Goal: Use online tool/utility: Utilize a website feature to perform a specific function

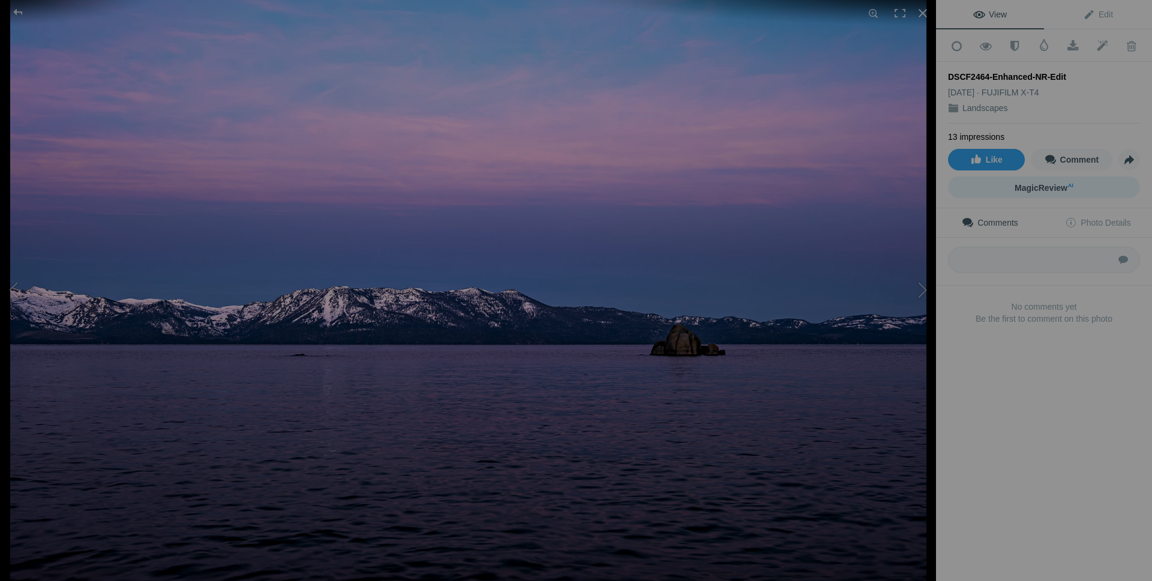
click at [1046, 184] on span "MagicReview AI" at bounding box center [1044, 188] width 59 height 10
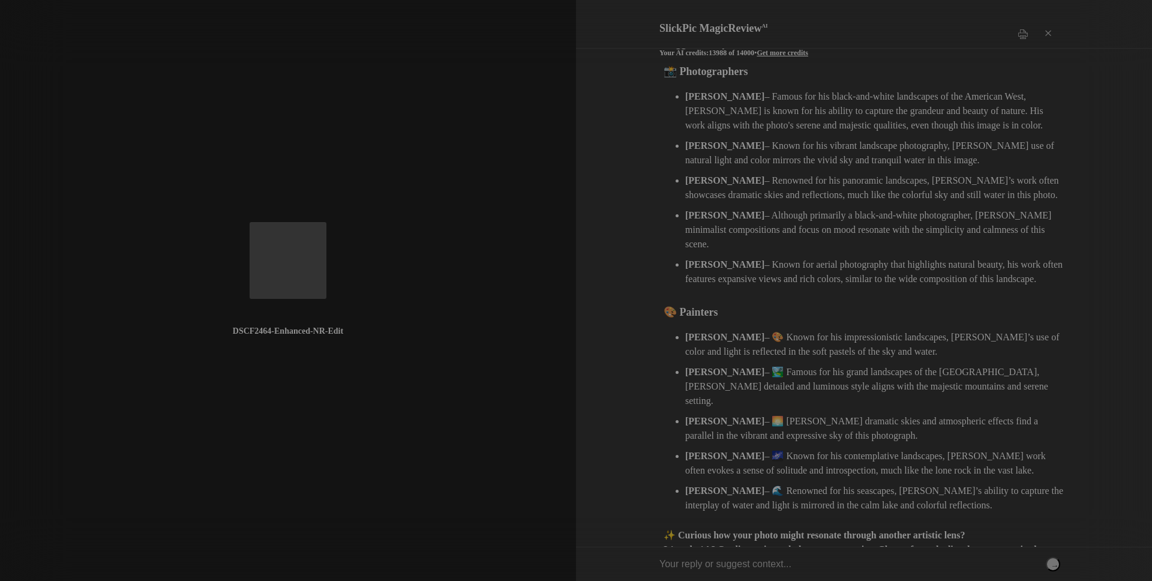
scroll to position [147, 0]
click at [768, 564] on input "text" at bounding box center [859, 564] width 401 height 34
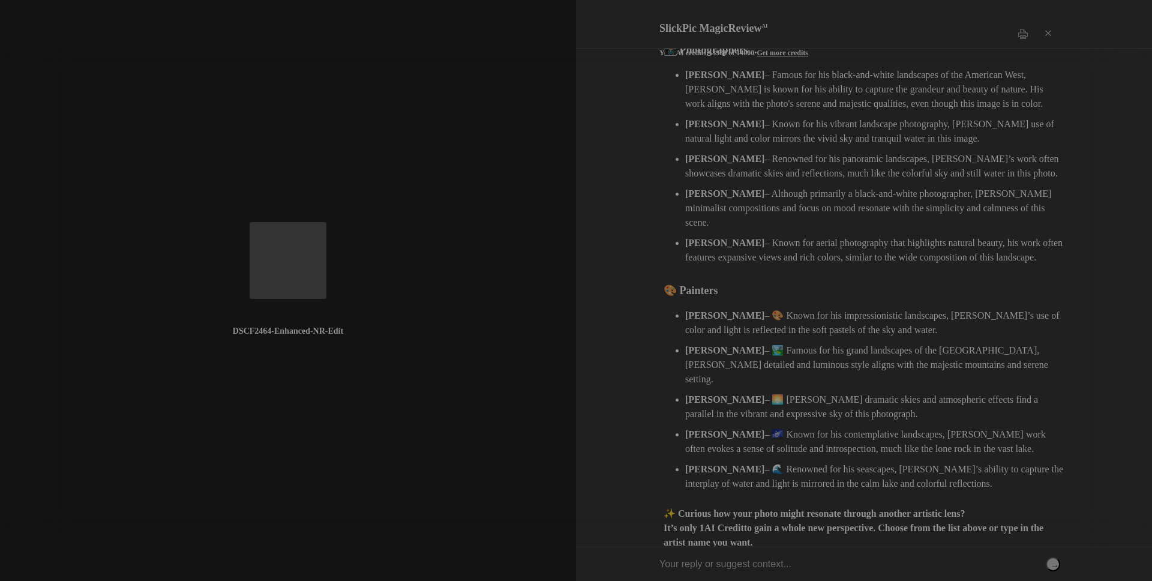
scroll to position [179, 0]
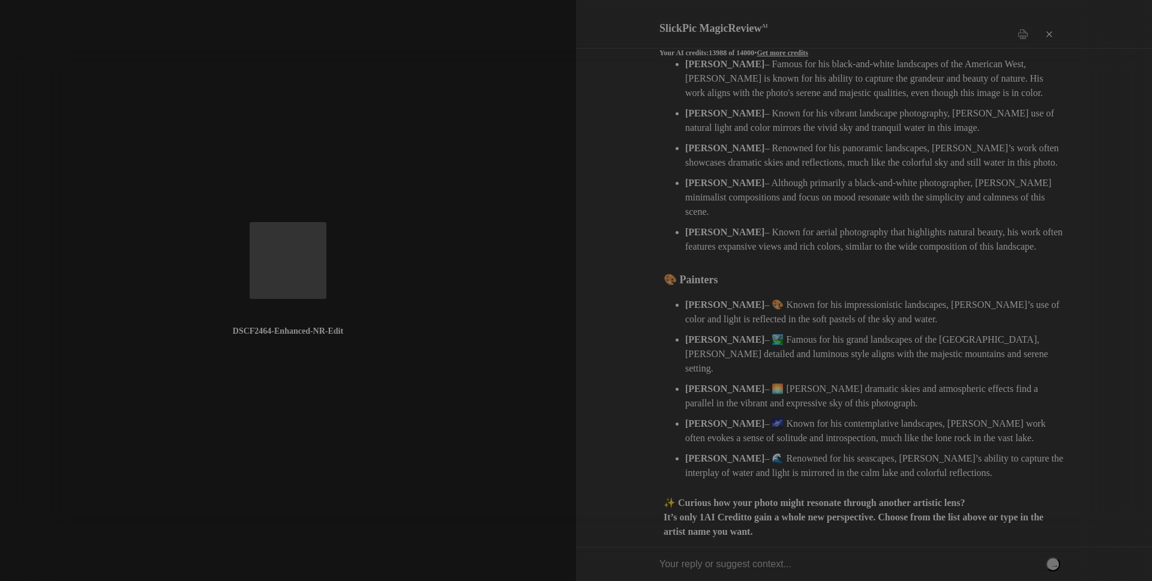
click at [1050, 24] on div "×" at bounding box center [1048, 34] width 36 height 24
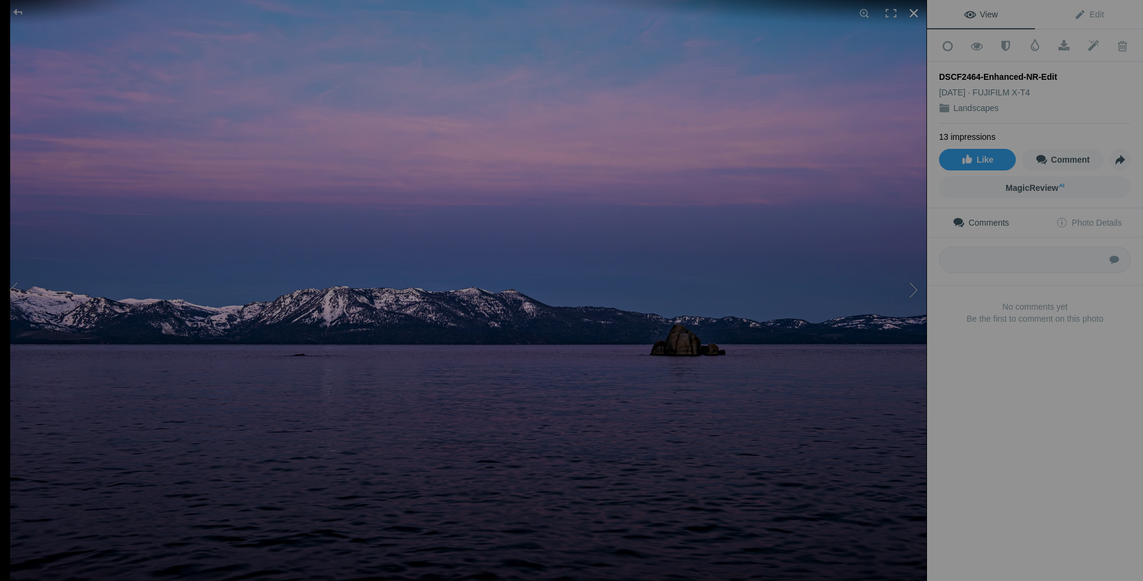
click at [911, 12] on div at bounding box center [914, 13] width 26 height 26
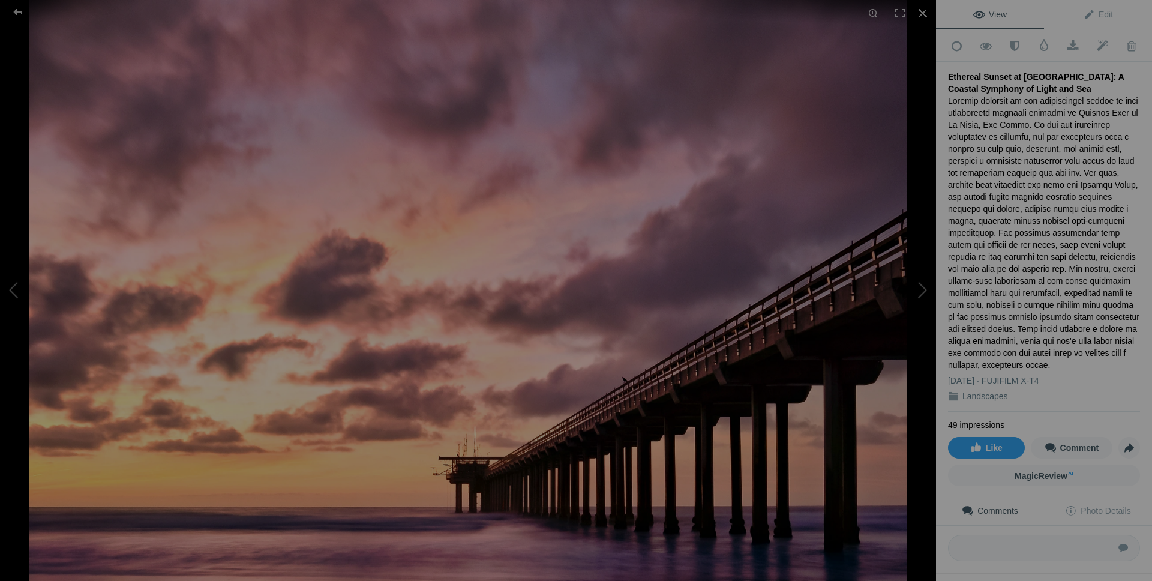
click at [999, 10] on span "View" at bounding box center [990, 15] width 34 height 10
click at [1042, 471] on span "MagicReview AI" at bounding box center [1044, 476] width 59 height 10
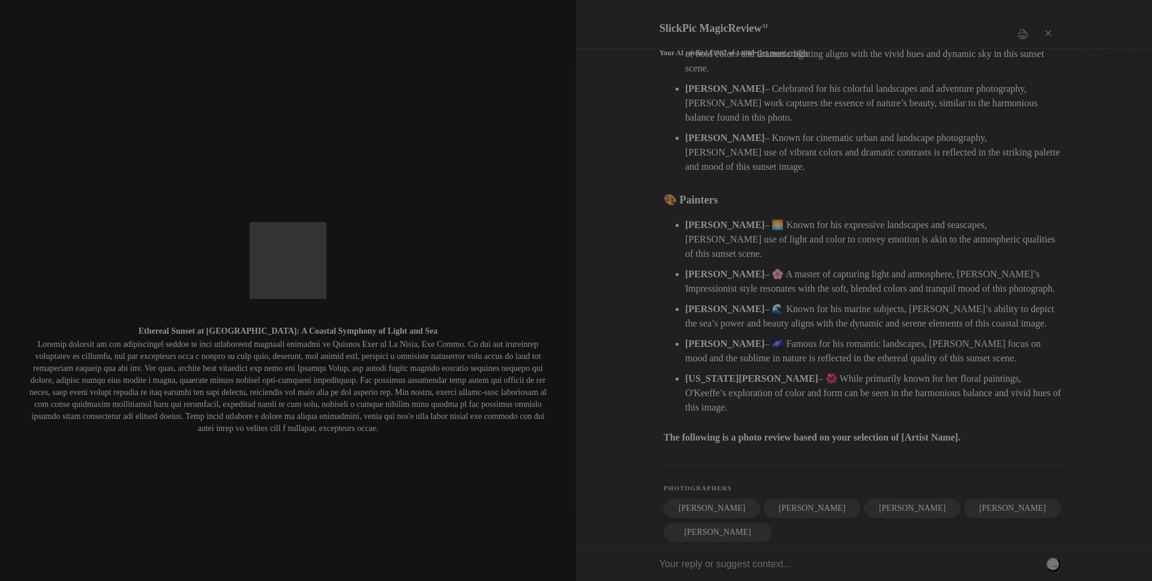
scroll to position [303, 0]
click at [719, 568] on input "text" at bounding box center [859, 564] width 401 height 34
type input "[PERSON_NAME]"
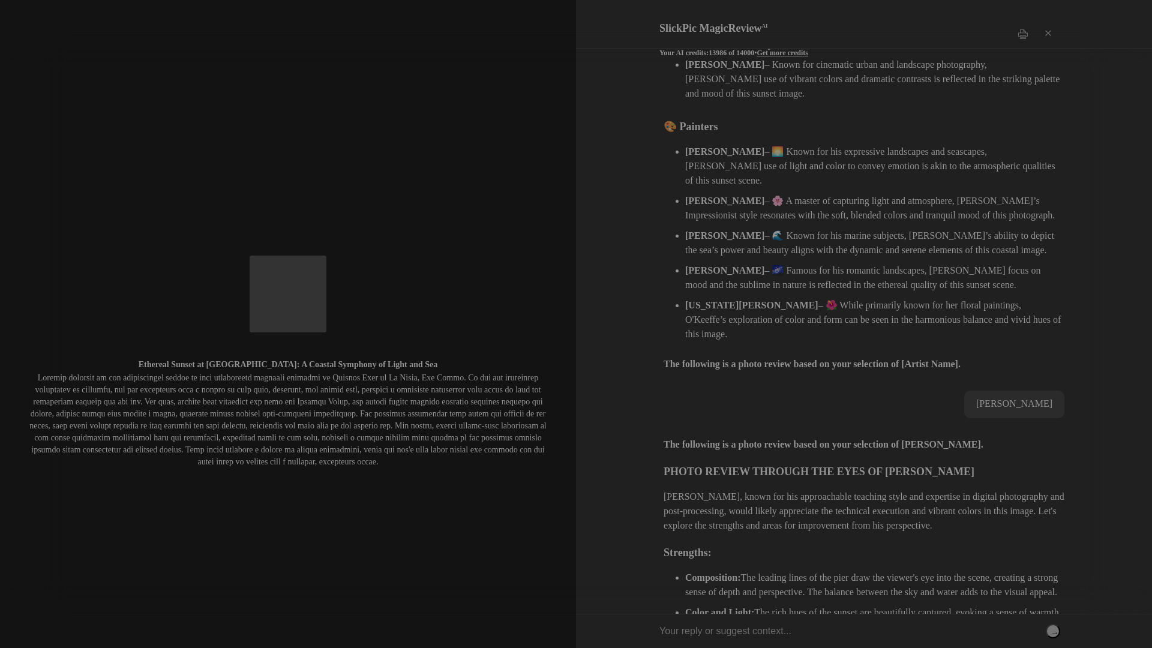
scroll to position [0, 0]
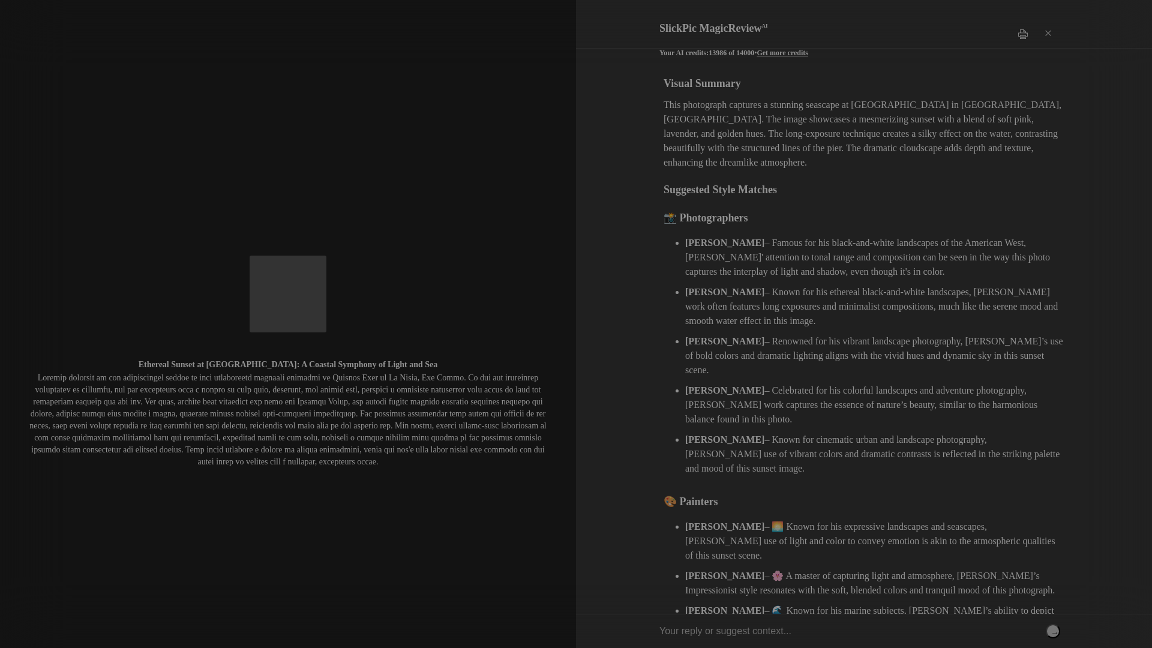
click at [1023, 25] on div "Print" at bounding box center [1023, 34] width 24 height 36
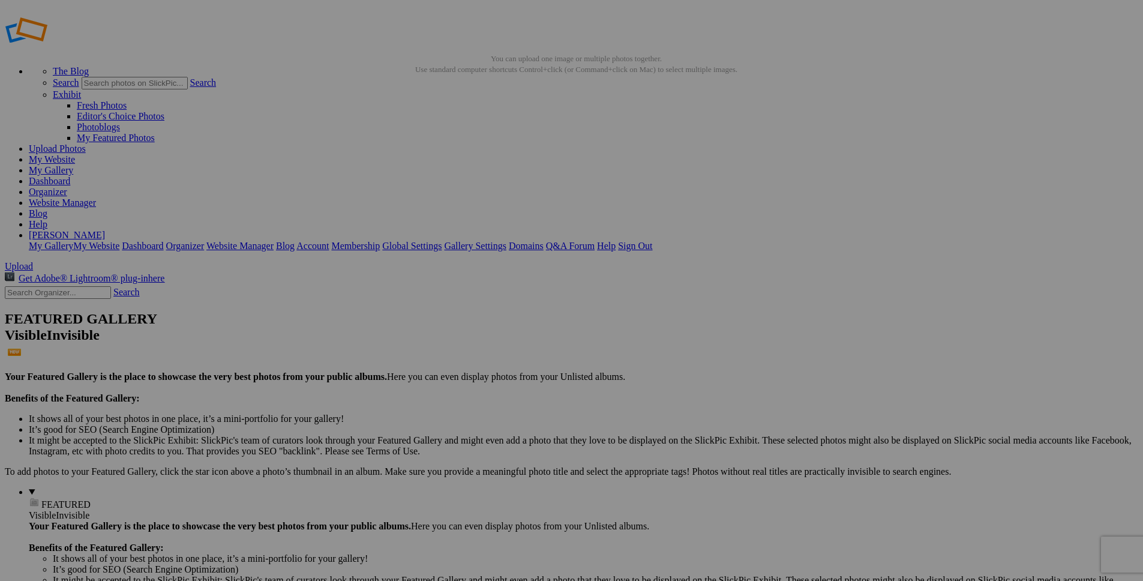
scroll to position [12, 0]
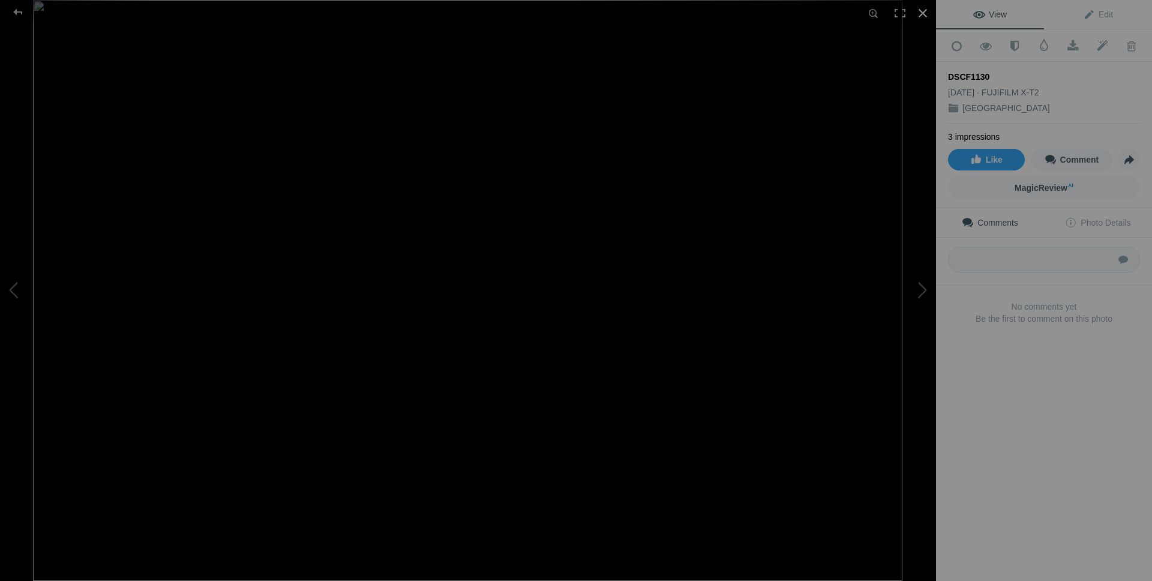
click at [922, 13] on div at bounding box center [923, 13] width 26 height 26
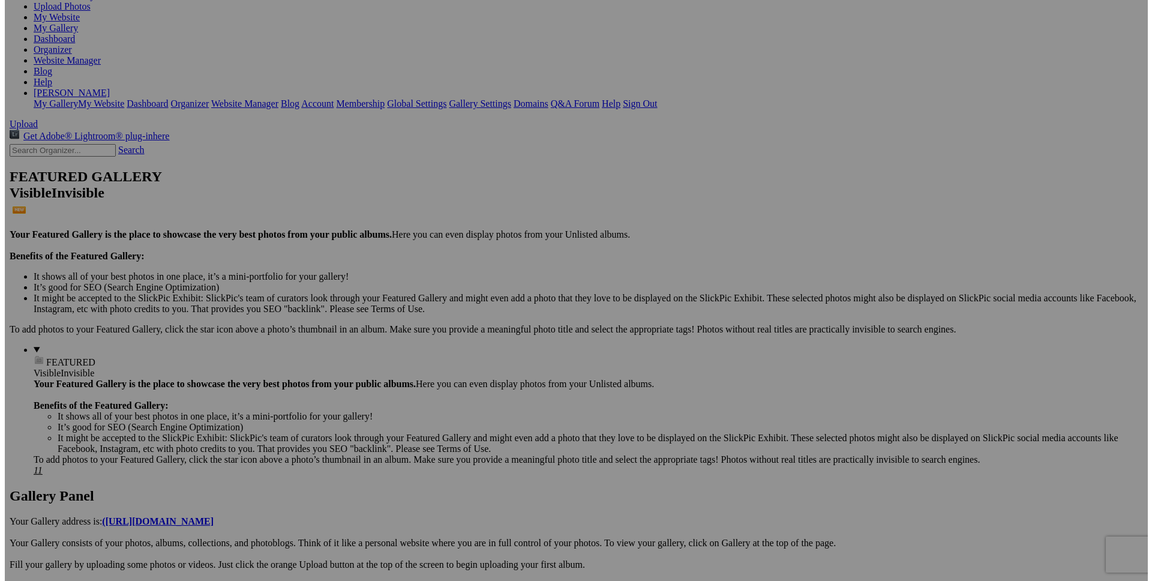
scroll to position [211, 0]
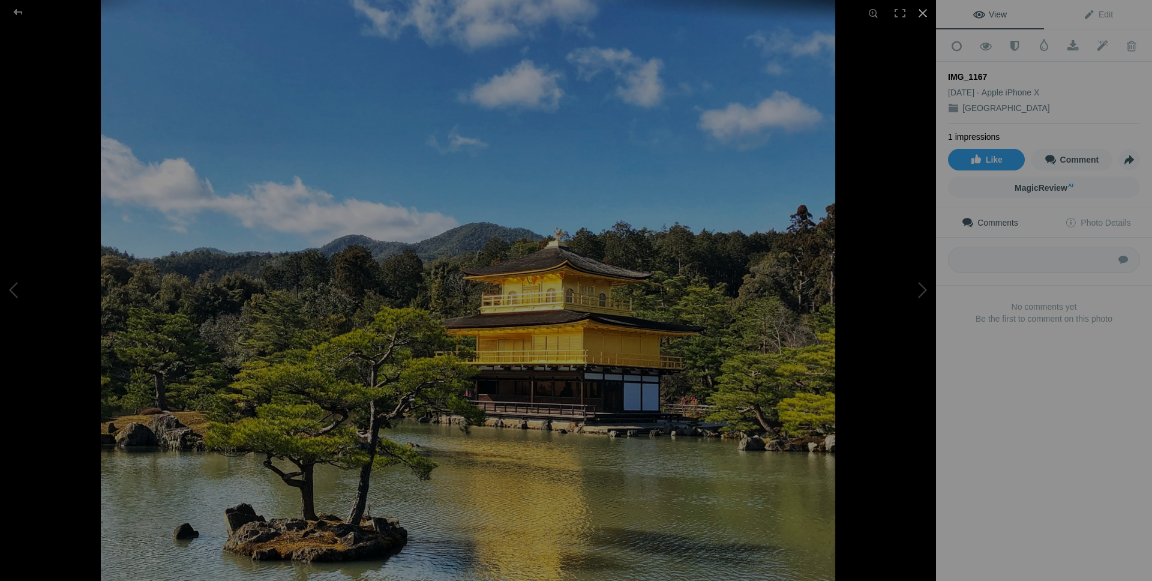
click at [920, 12] on div at bounding box center [923, 13] width 26 height 26
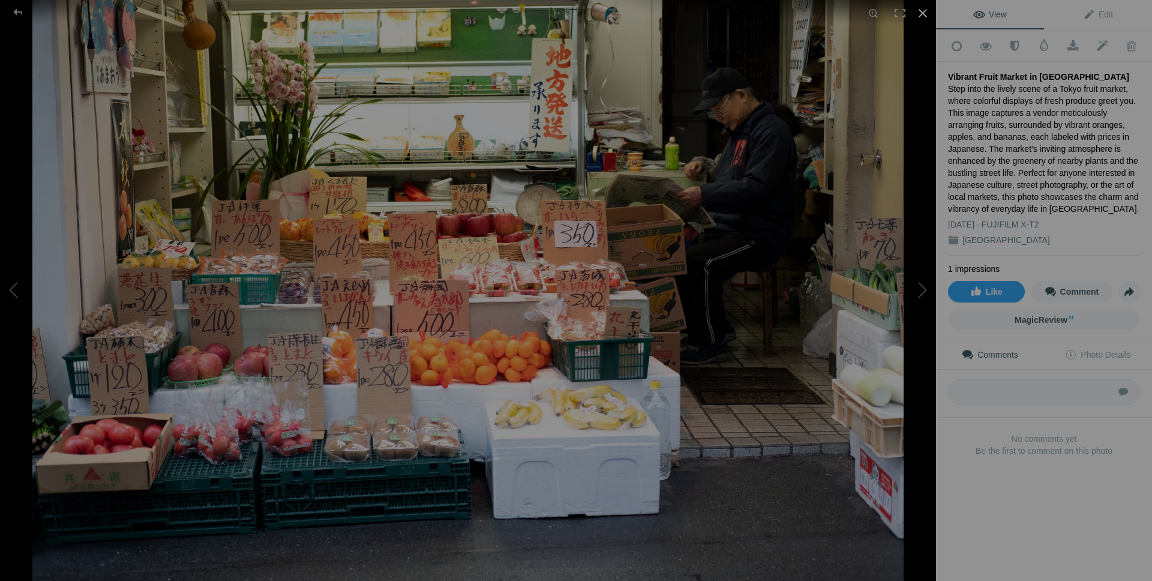
click at [925, 12] on div at bounding box center [923, 13] width 26 height 26
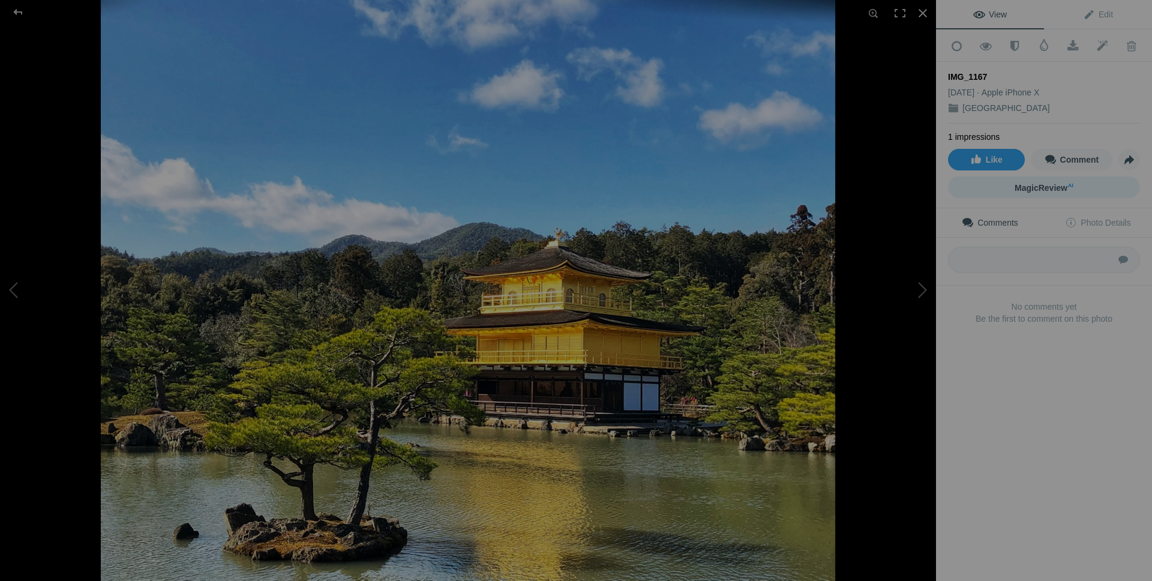
click at [1036, 184] on span "MagicReview AI" at bounding box center [1044, 188] width 59 height 10
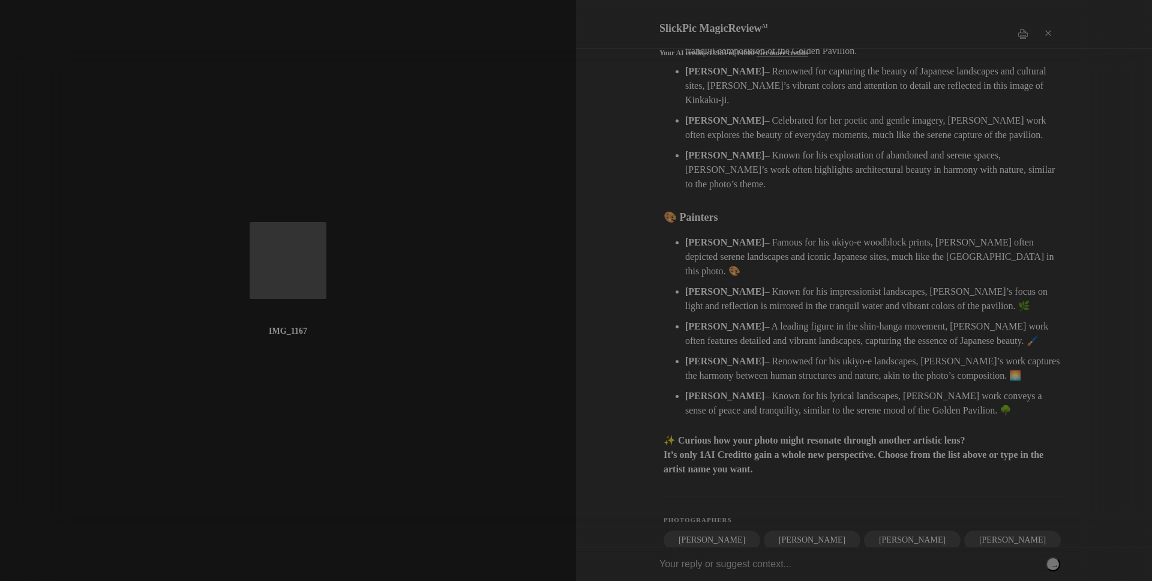
scroll to position [303, 0]
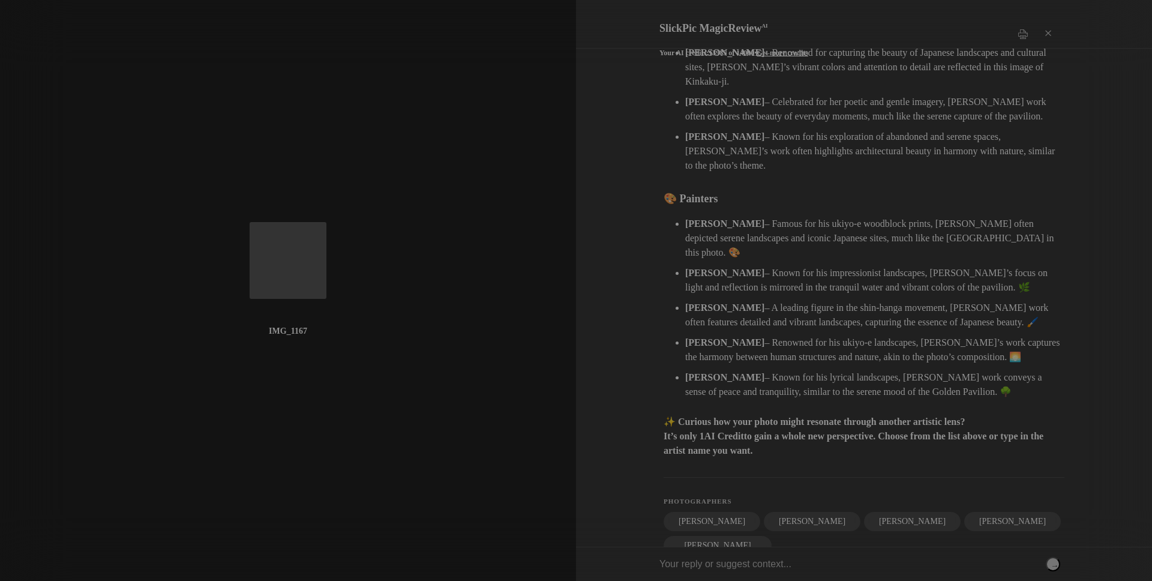
click at [758, 563] on input "text" at bounding box center [859, 564] width 401 height 34
type input "[PERSON_NAME]"
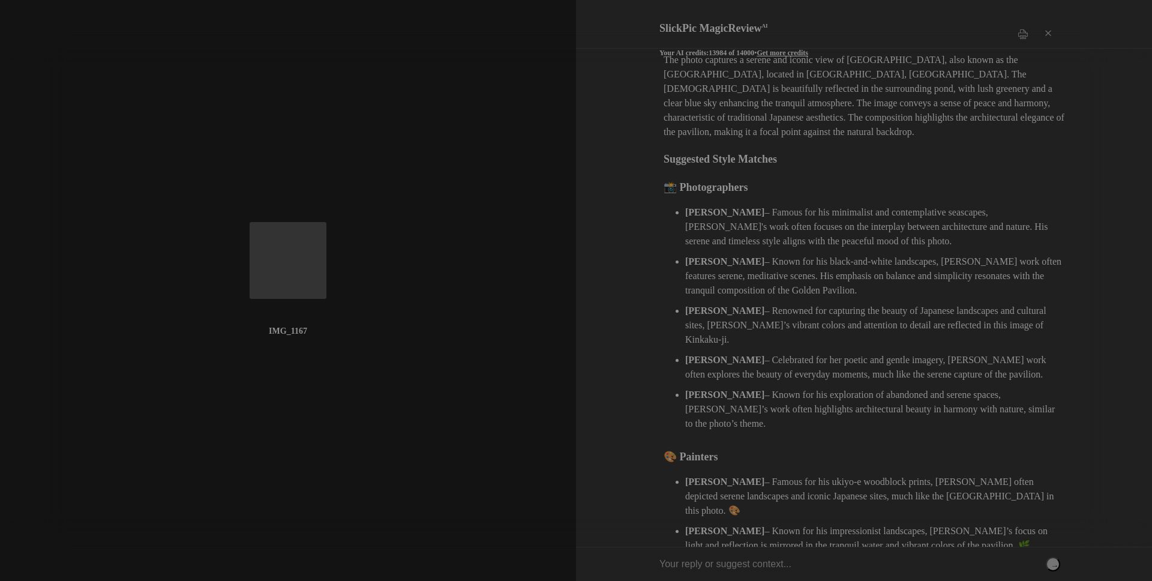
scroll to position [0, 0]
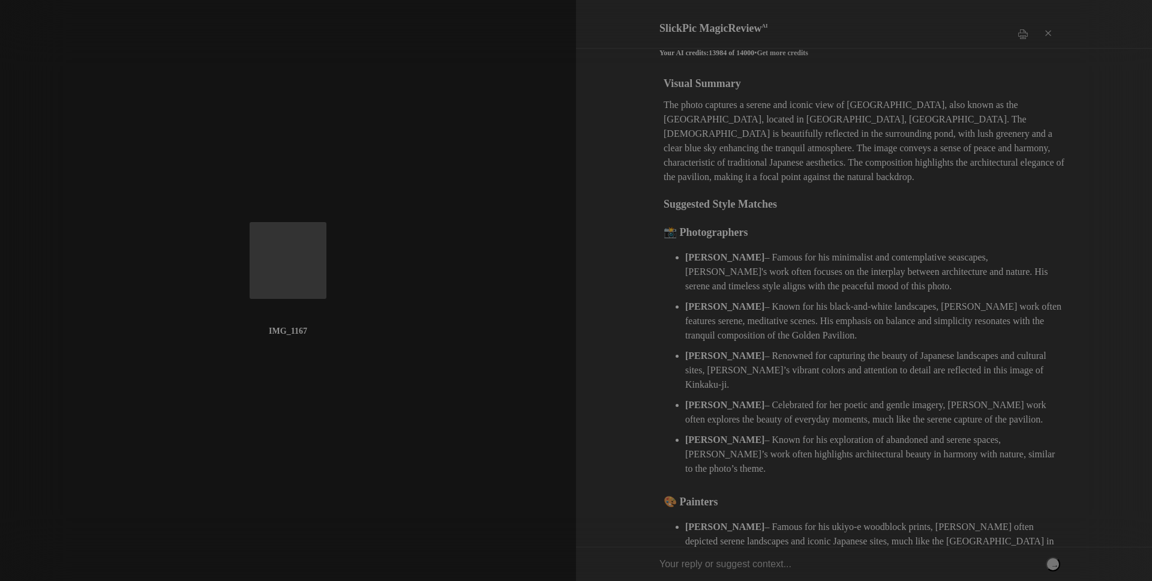
click at [793, 49] on link "Get more credits" at bounding box center [783, 53] width 52 height 8
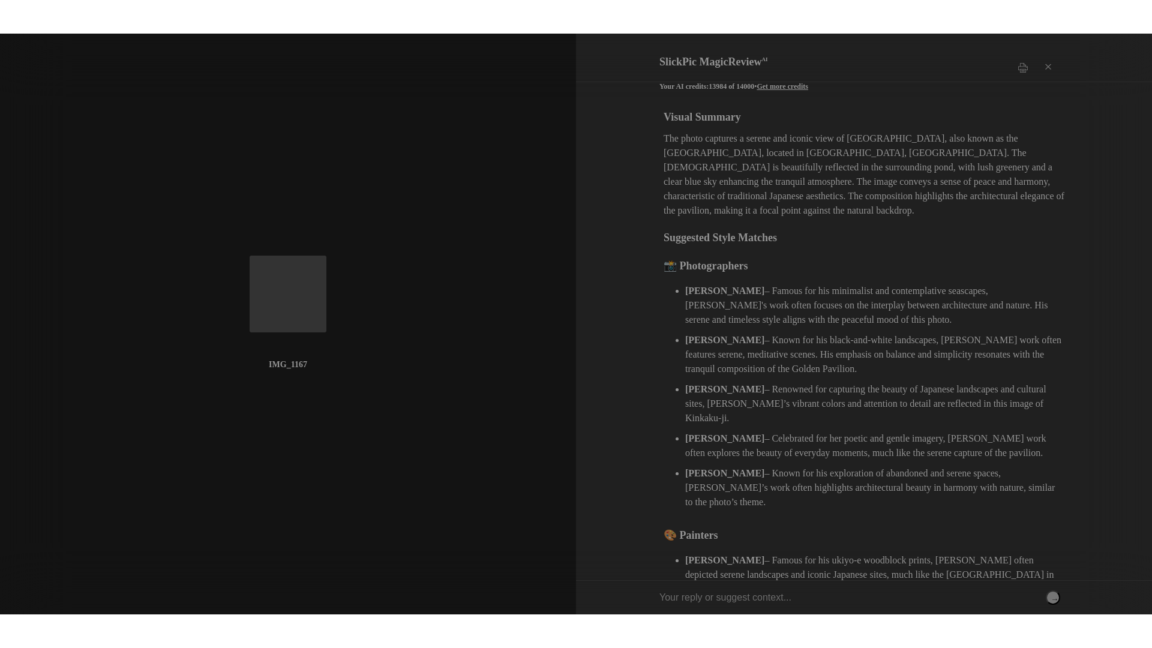
scroll to position [144, 0]
